Goal: Task Accomplishment & Management: Use online tool/utility

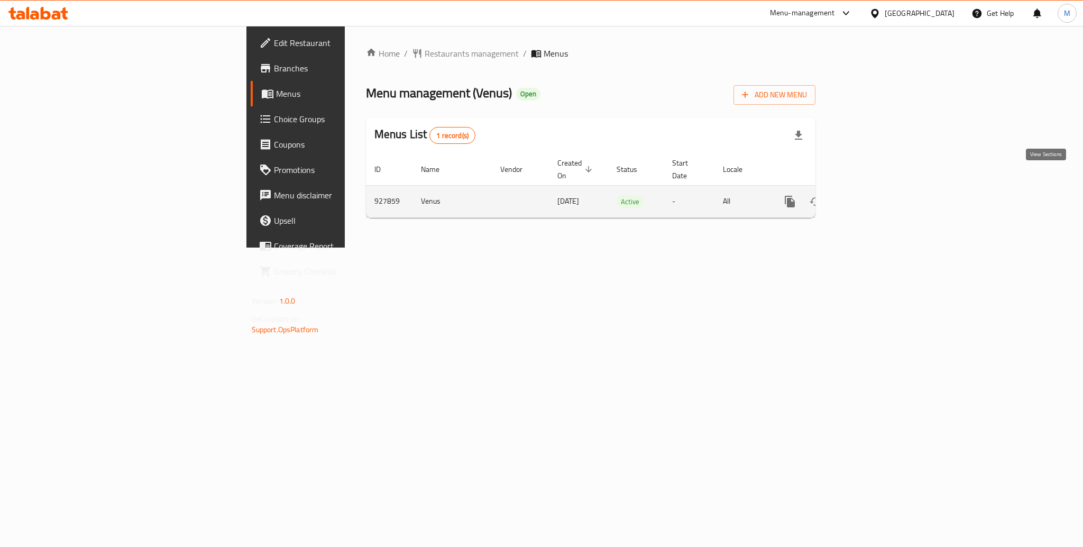
click at [873, 195] on icon "enhanced table" at bounding box center [866, 201] width 13 height 13
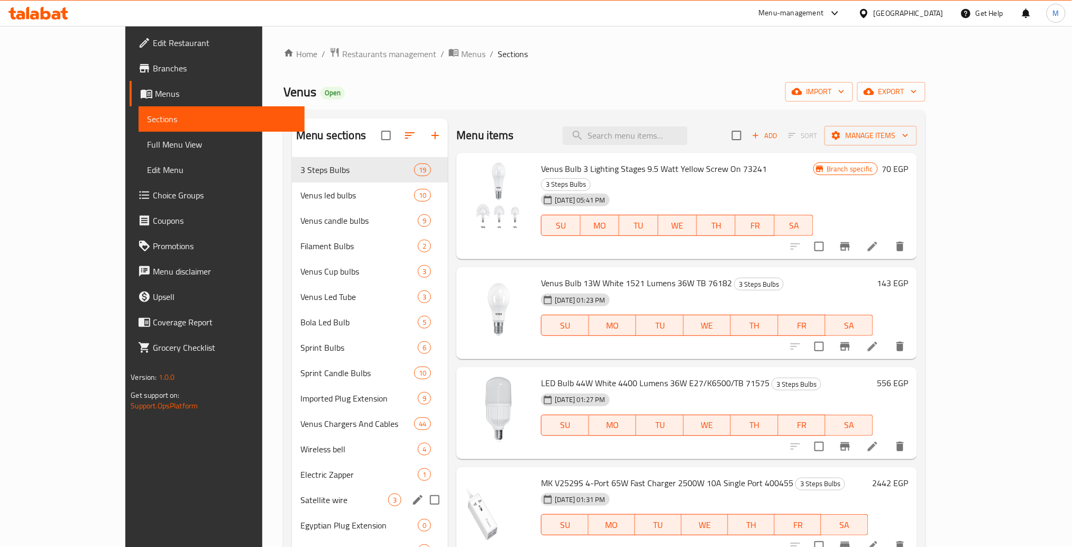
scroll to position [145, 0]
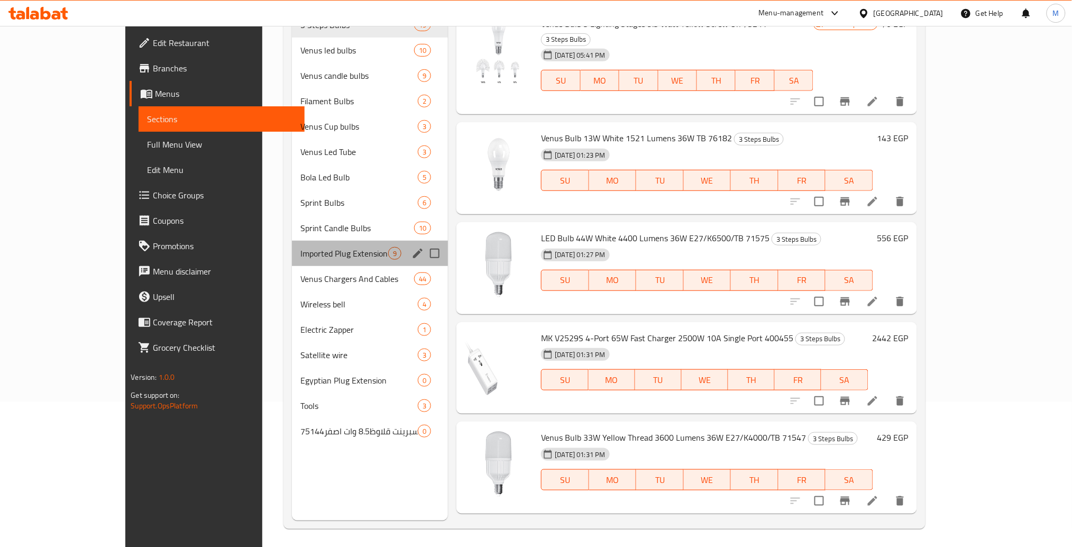
click at [339, 241] on div "Imported Plug Extension 9" at bounding box center [370, 253] width 156 height 25
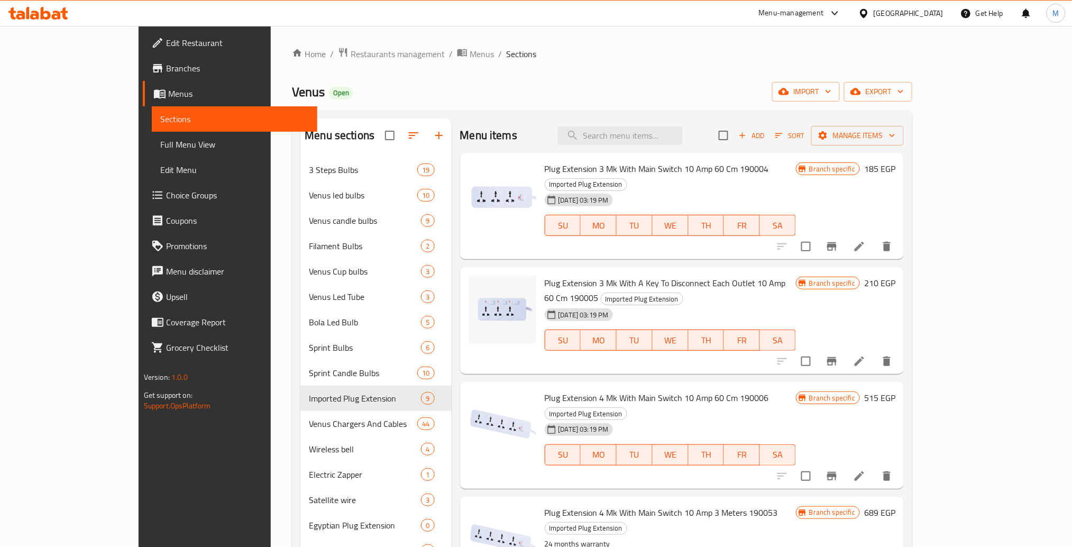
click at [484, 92] on div "Venus Open import export" at bounding box center [602, 92] width 621 height 20
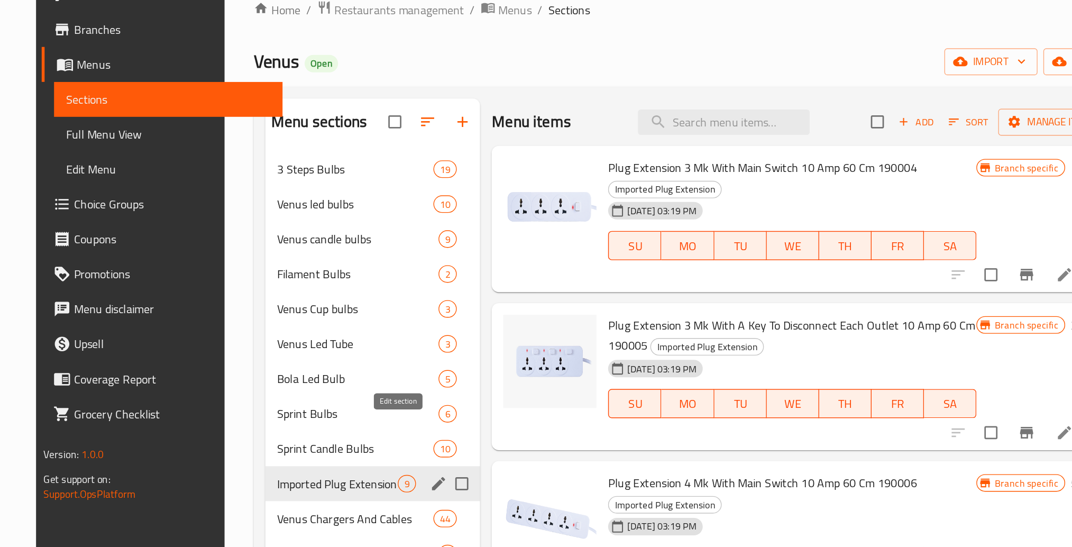
click at [413, 394] on icon "edit" at bounding box center [418, 399] width 10 height 10
click at [412, 392] on icon "edit" at bounding box center [418, 398] width 13 height 13
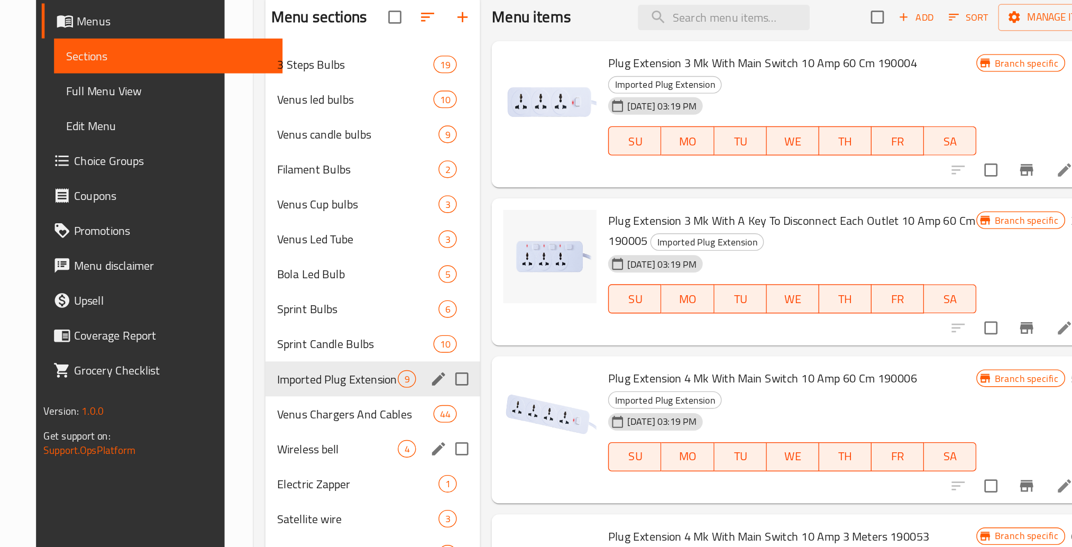
scroll to position [44, 0]
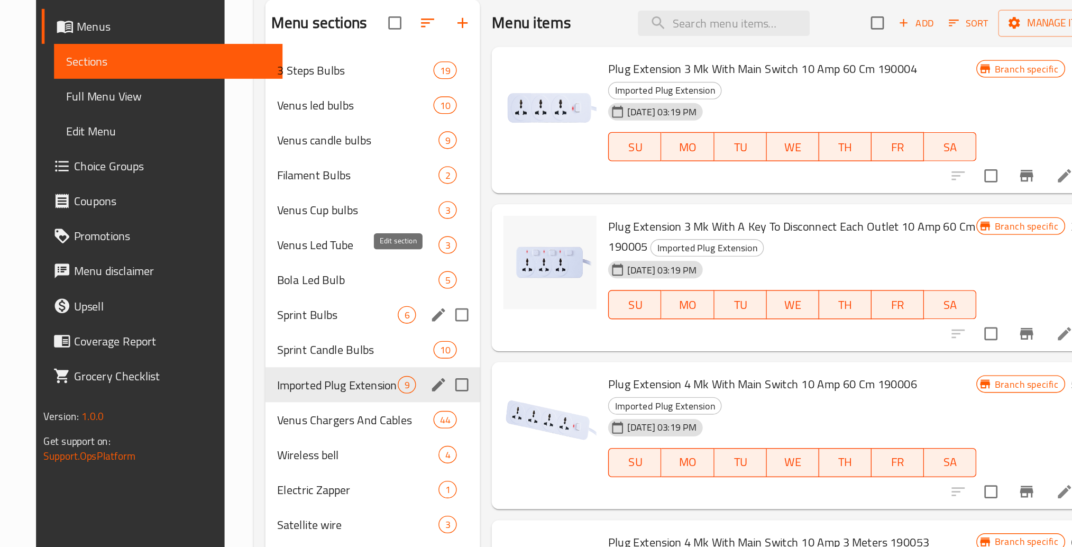
click at [412, 297] on icon "edit" at bounding box center [418, 303] width 13 height 13
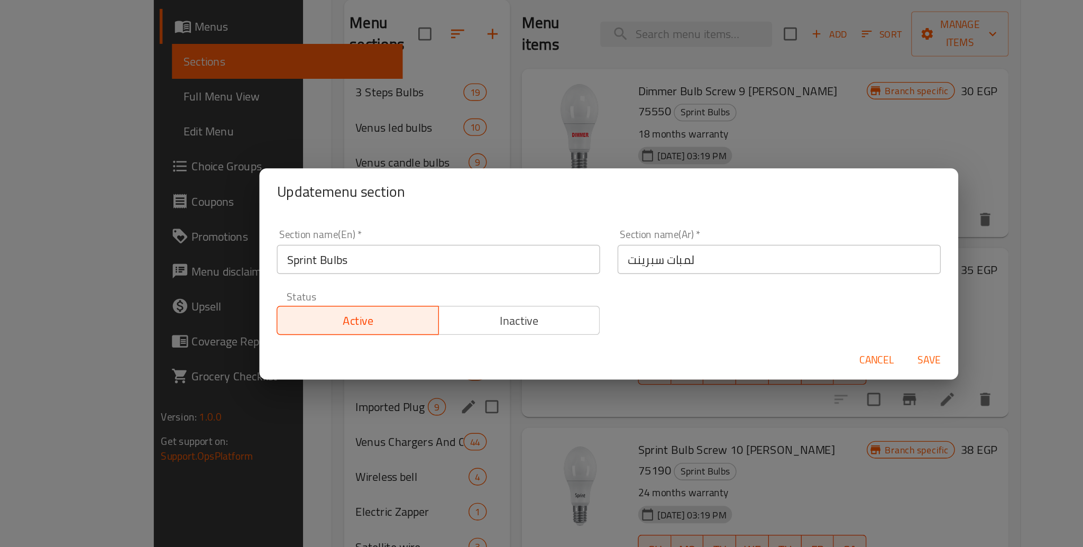
click at [320, 183] on div "Update menu section Section name(En)   * Sprint Bulbs Section name(En) * Sectio…" at bounding box center [541, 273] width 1083 height 547
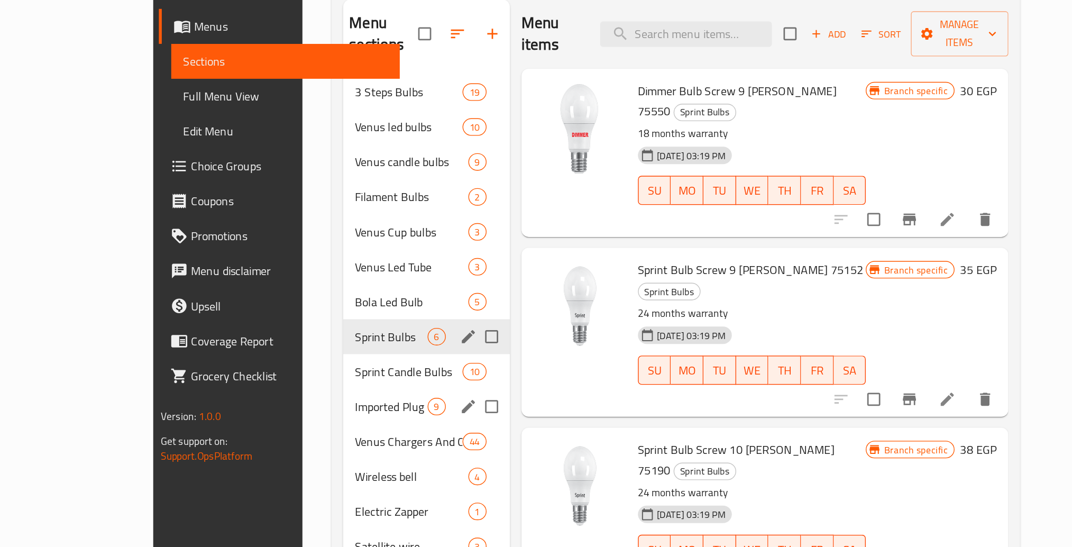
scroll to position [43, 0]
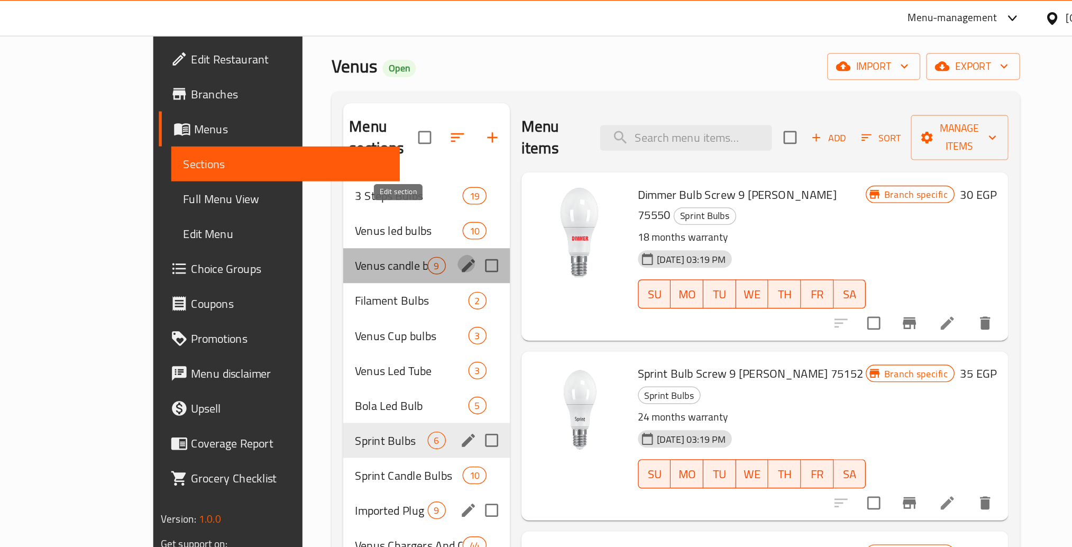
click at [433, 187] on icon "edit" at bounding box center [439, 193] width 13 height 13
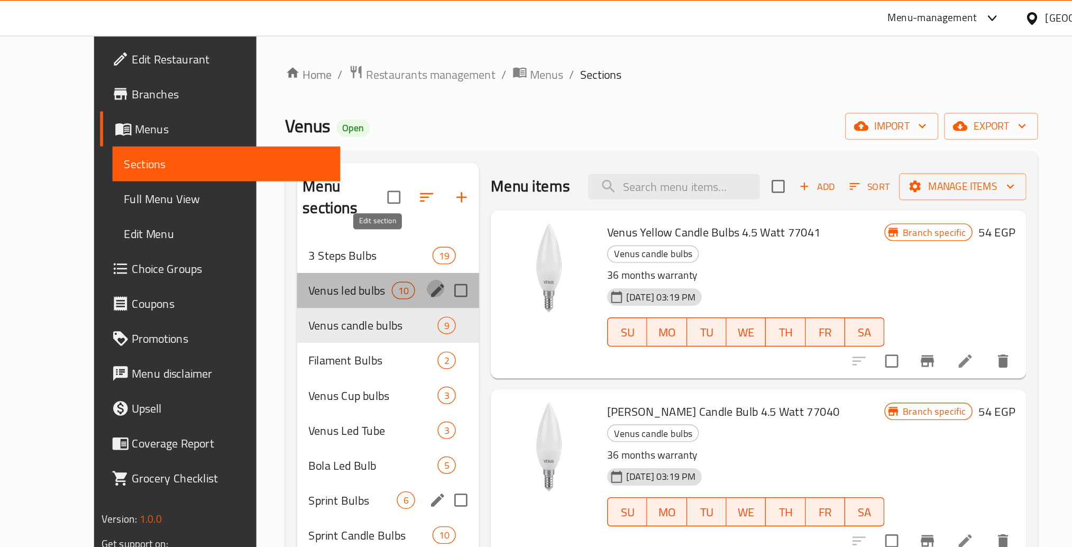
click at [426, 205] on icon "edit" at bounding box center [432, 211] width 13 height 13
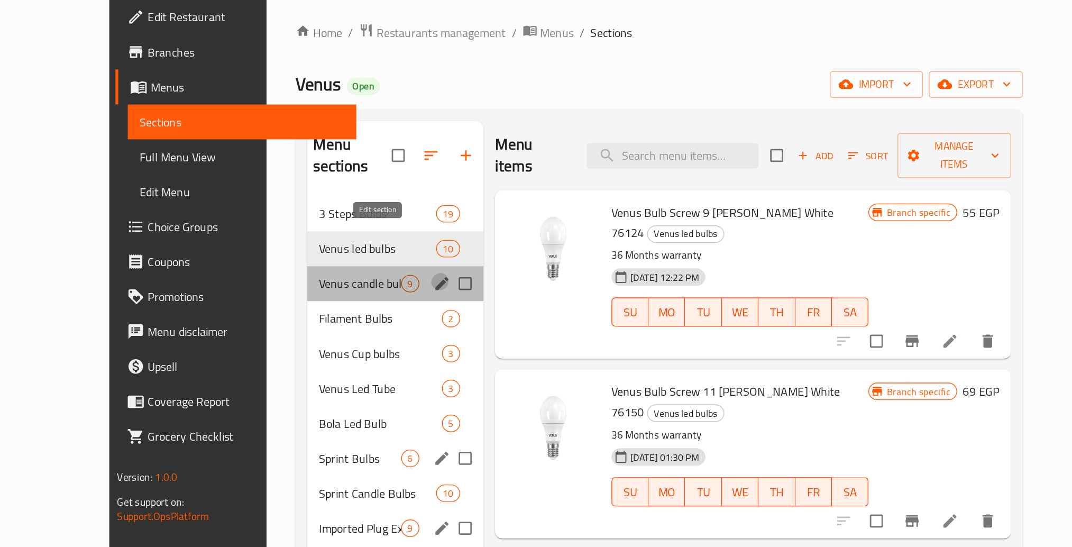
click at [429, 230] on icon "edit" at bounding box center [435, 236] width 13 height 13
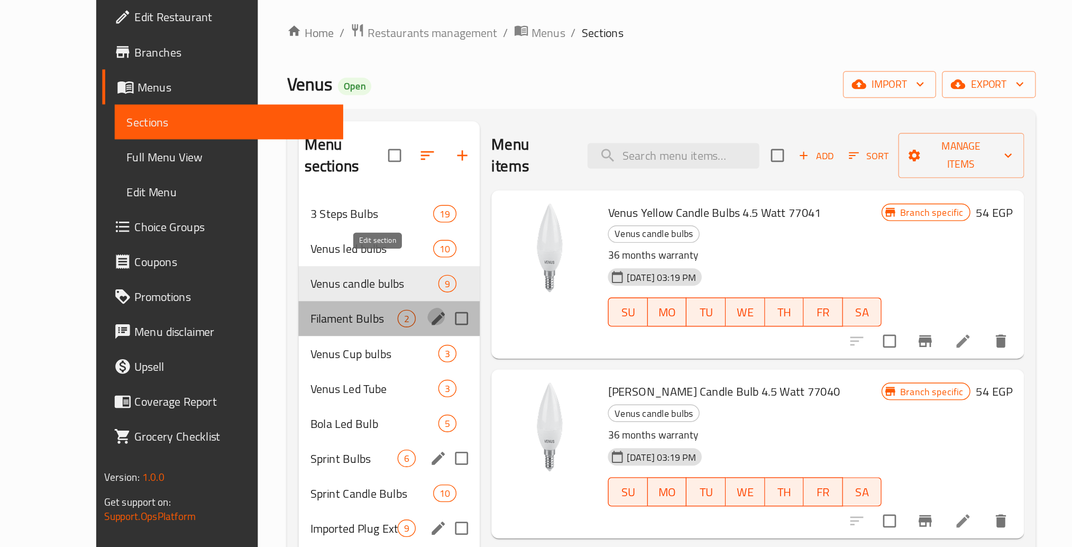
click at [426, 256] on icon "edit" at bounding box center [432, 262] width 13 height 13
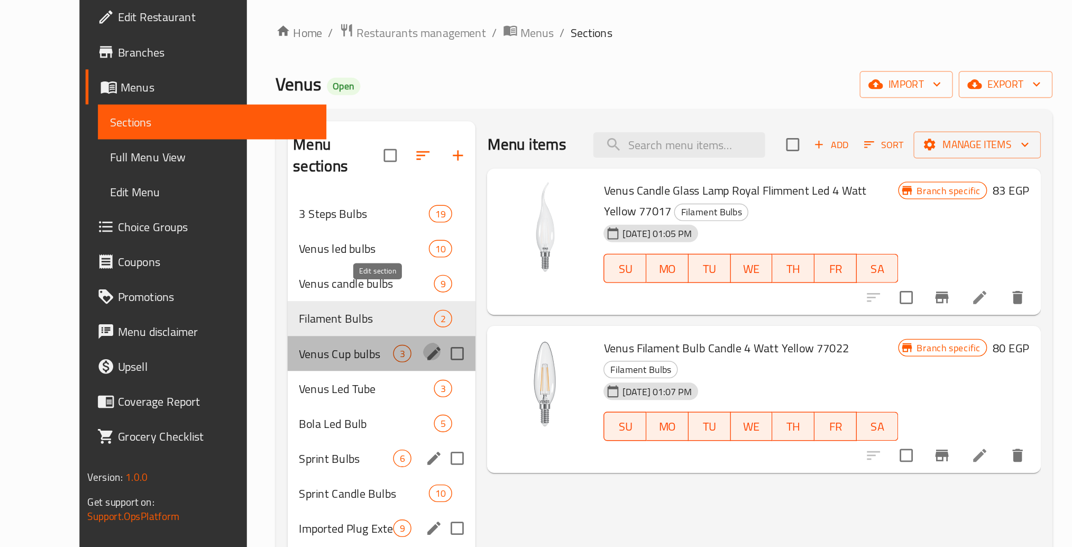
click at [423, 281] on icon "edit" at bounding box center [429, 287] width 13 height 13
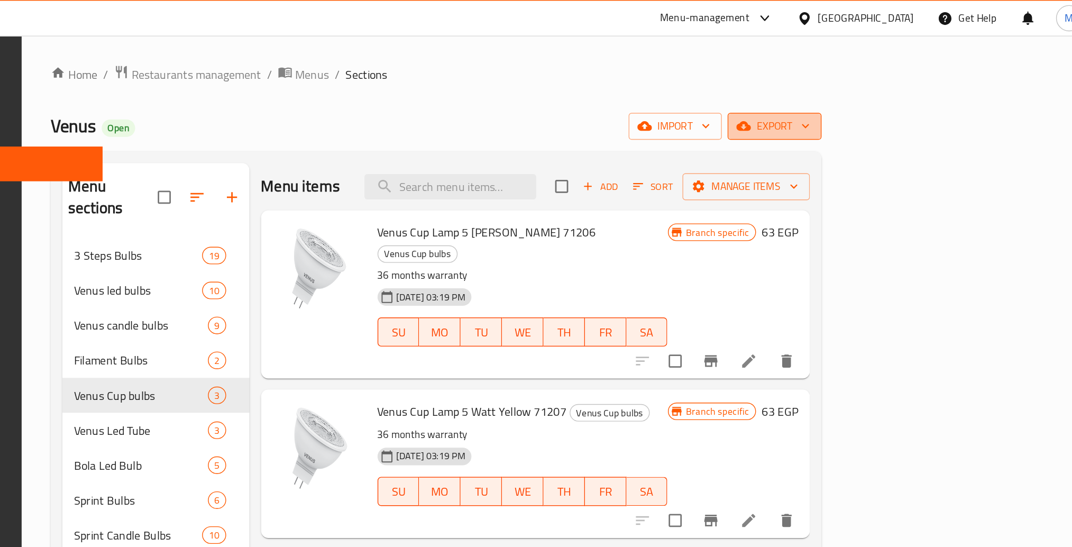
click at [877, 96] on button "export" at bounding box center [842, 92] width 68 height 20
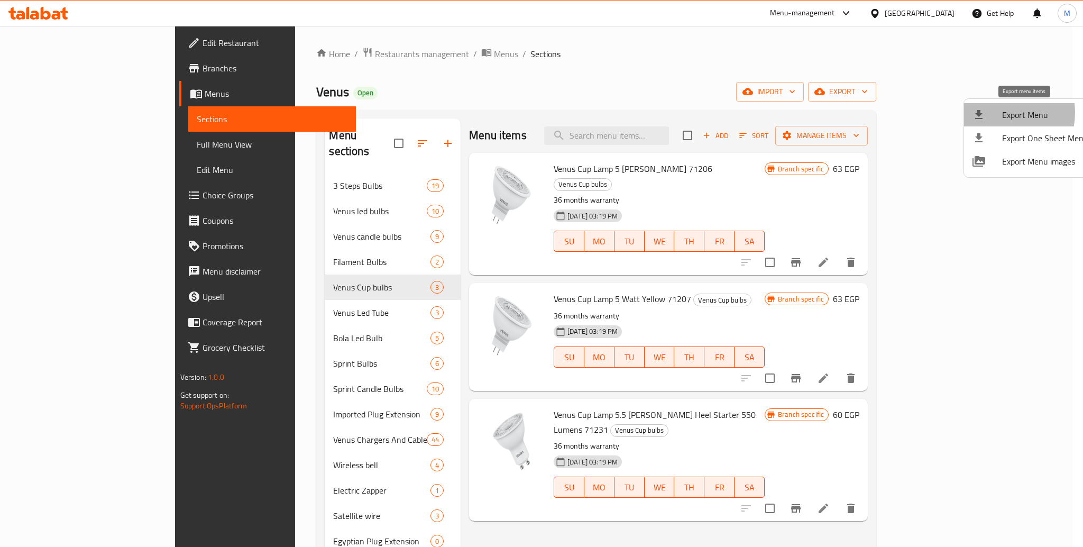
click at [997, 113] on div at bounding box center [988, 114] width 30 height 13
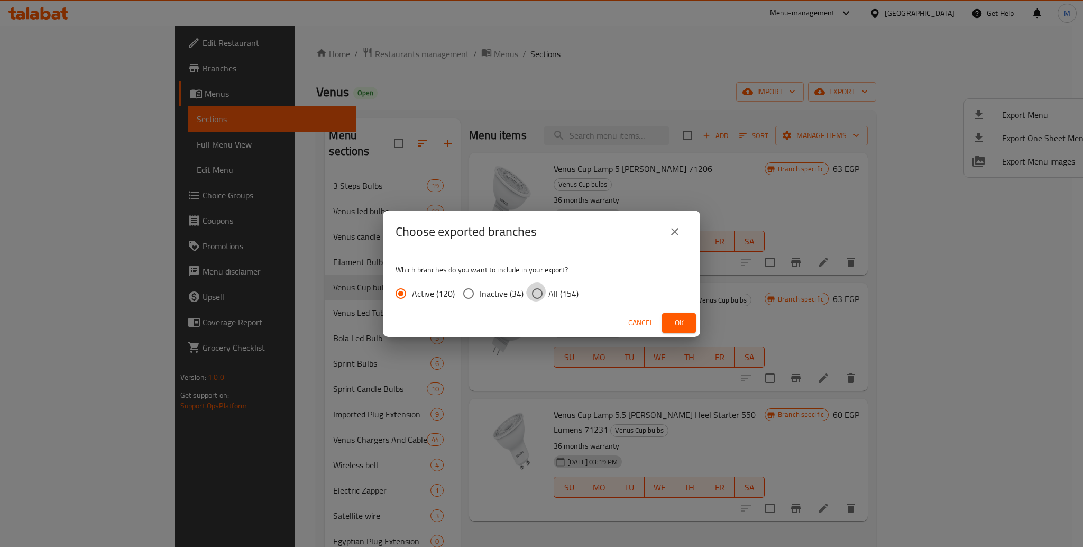
click at [526, 293] on input "All (154)" at bounding box center [537, 293] width 22 height 22
radio input "true"
click at [675, 316] on span "Ok" at bounding box center [679, 322] width 17 height 13
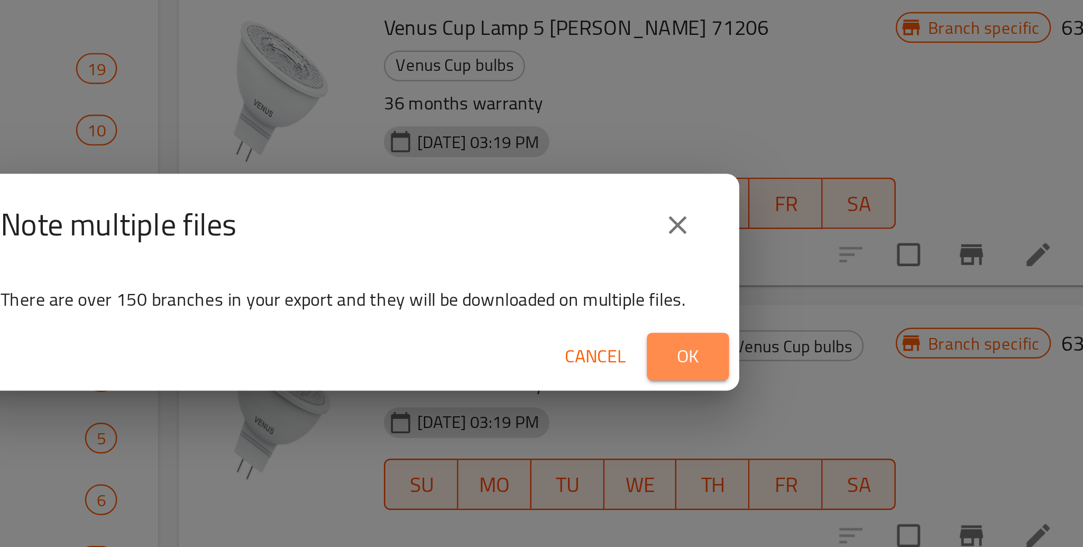
click at [669, 302] on button "Ok" at bounding box center [679, 305] width 34 height 20
